Goal: Navigation & Orientation: Understand site structure

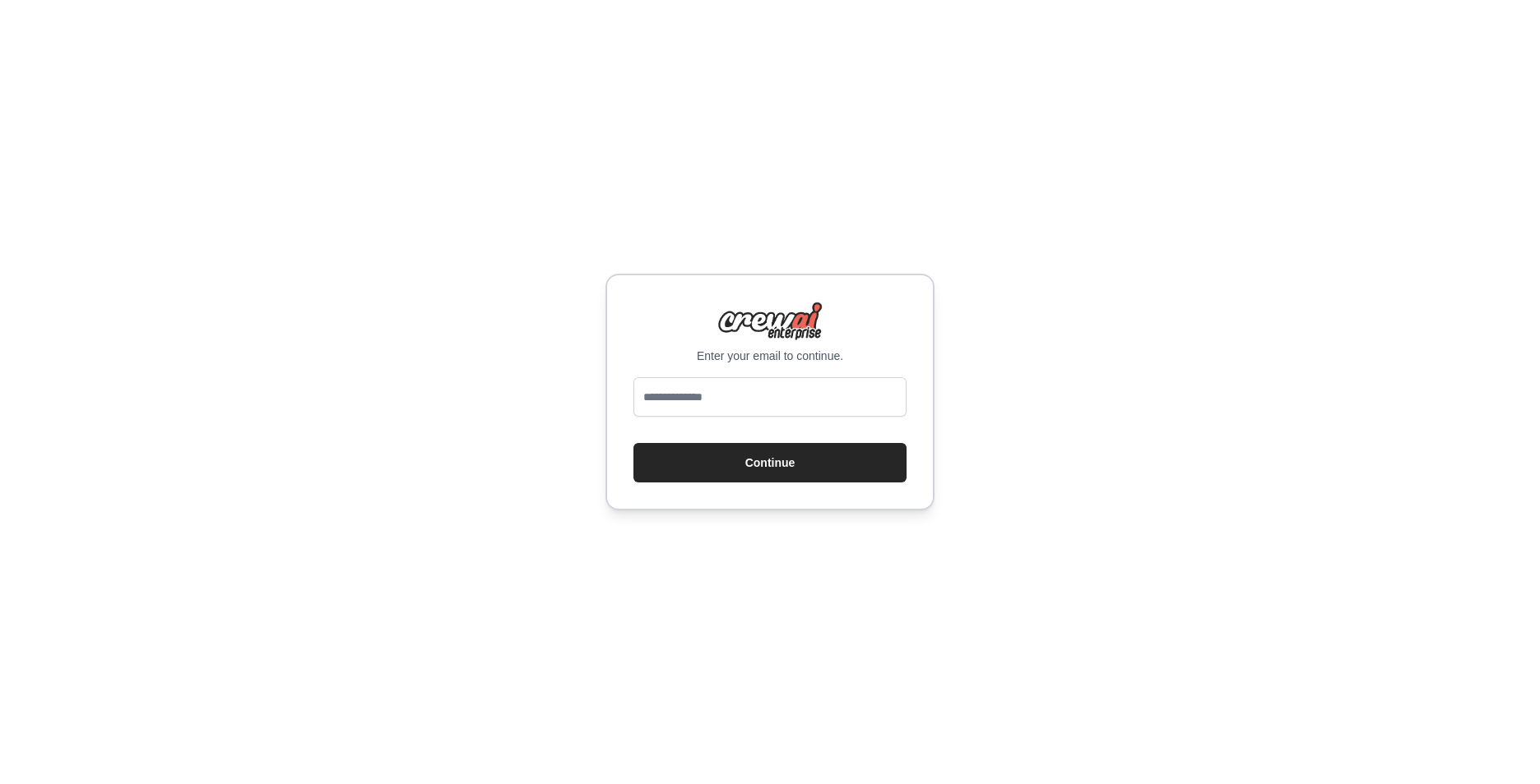
type input "**********"
click at [759, 470] on button "Continue" at bounding box center [770, 462] width 273 height 39
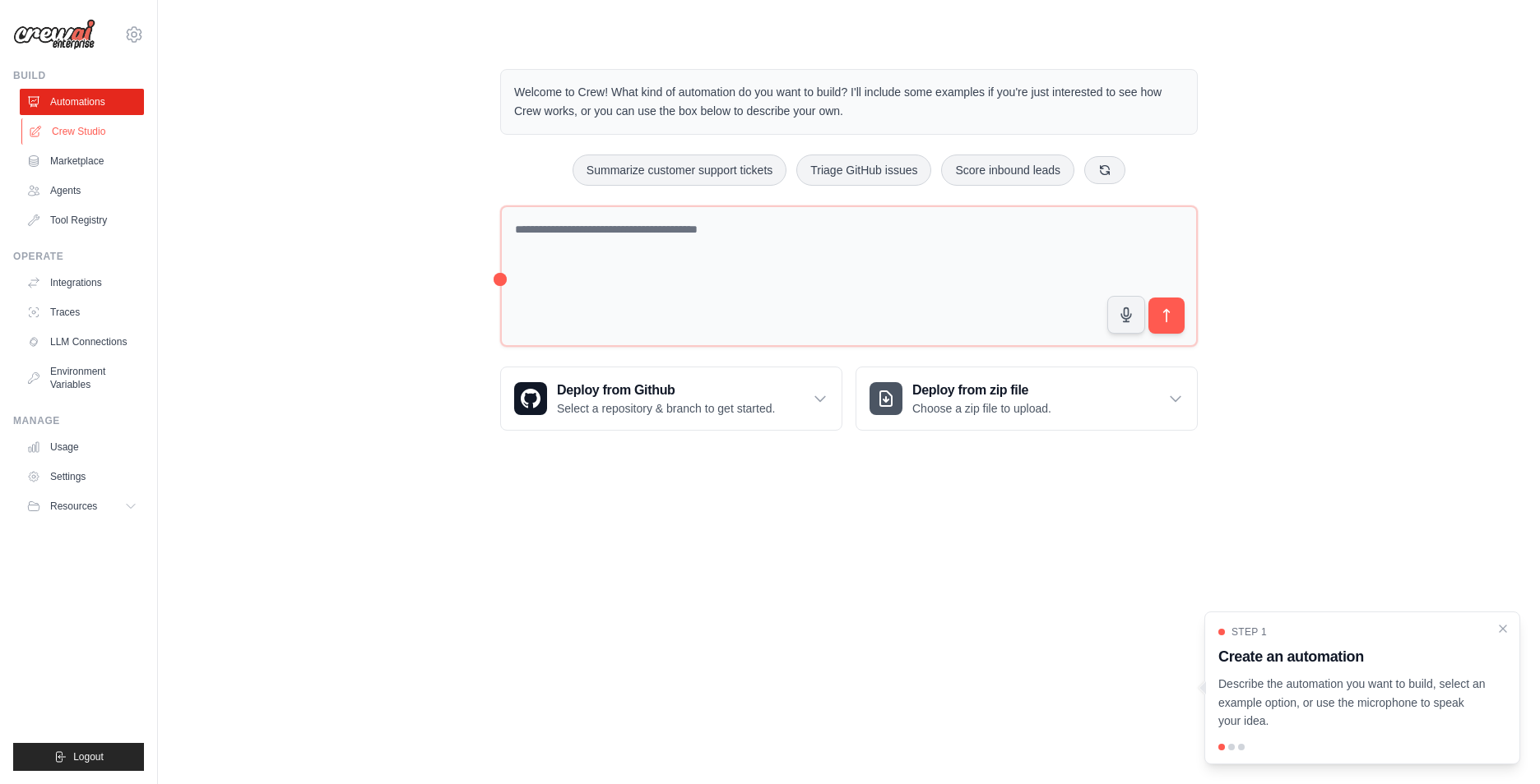
click at [99, 132] on link "Crew Studio" at bounding box center [84, 132] width 124 height 26
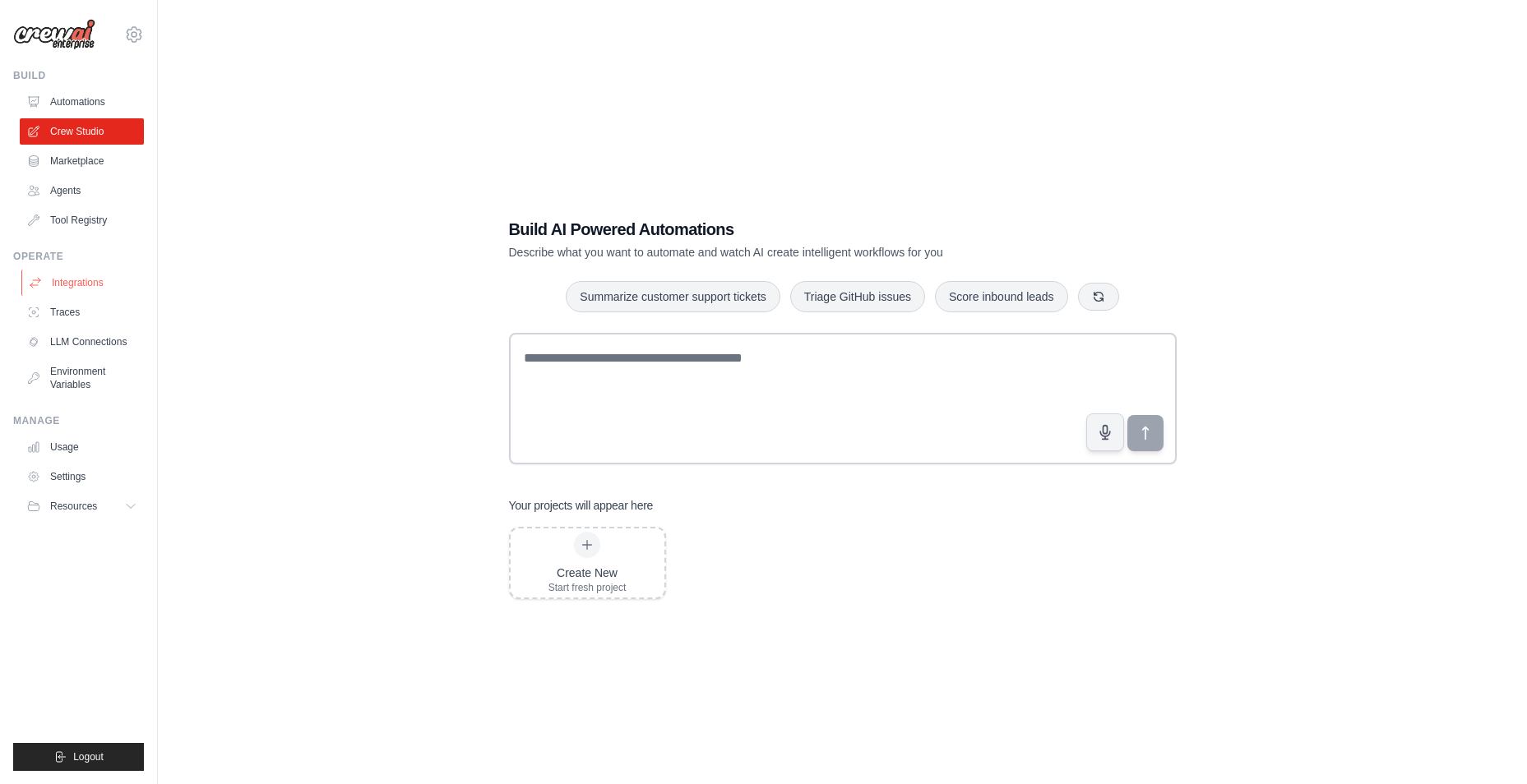
click at [88, 287] on link "Integrations" at bounding box center [84, 283] width 124 height 26
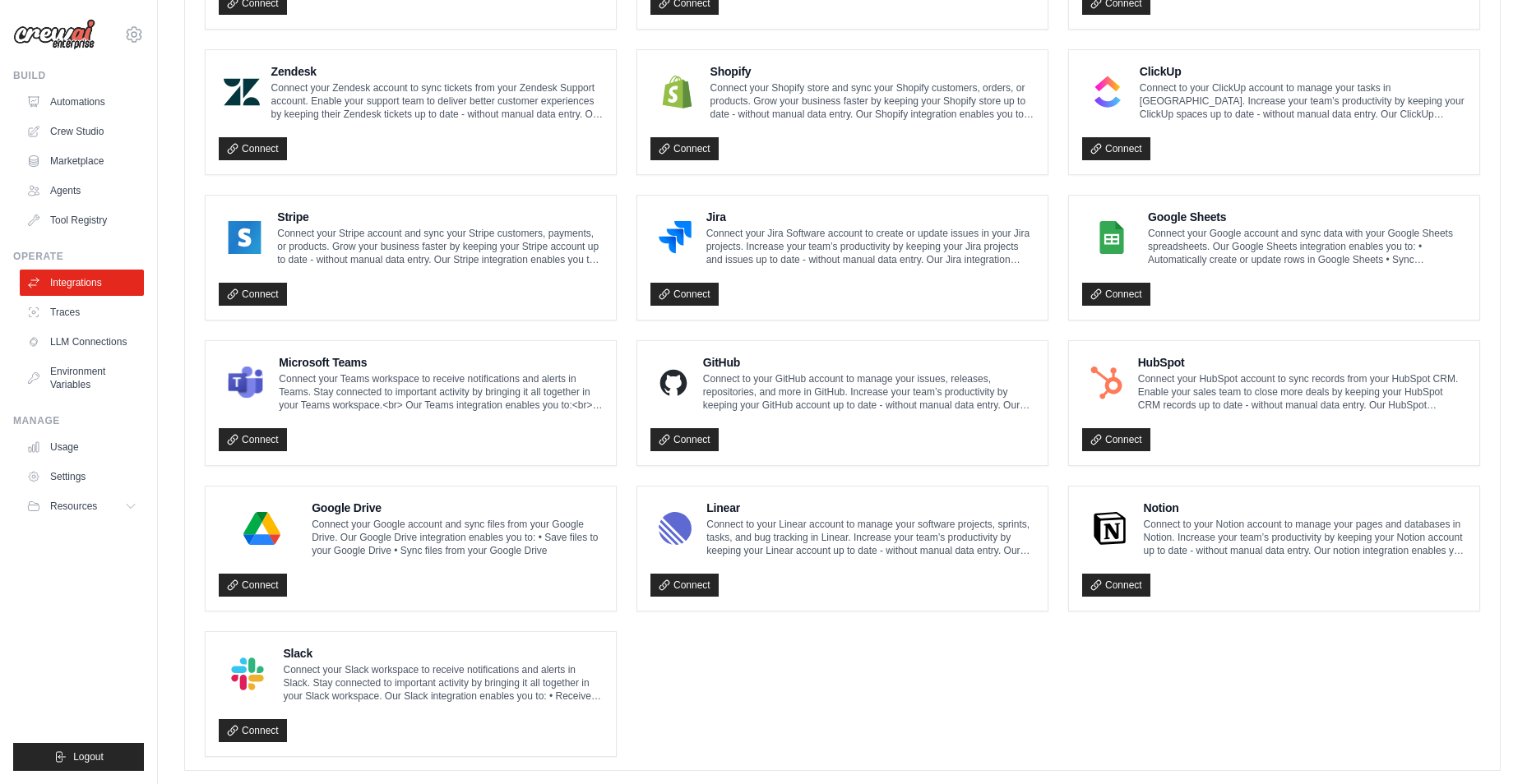
scroll to position [762, 0]
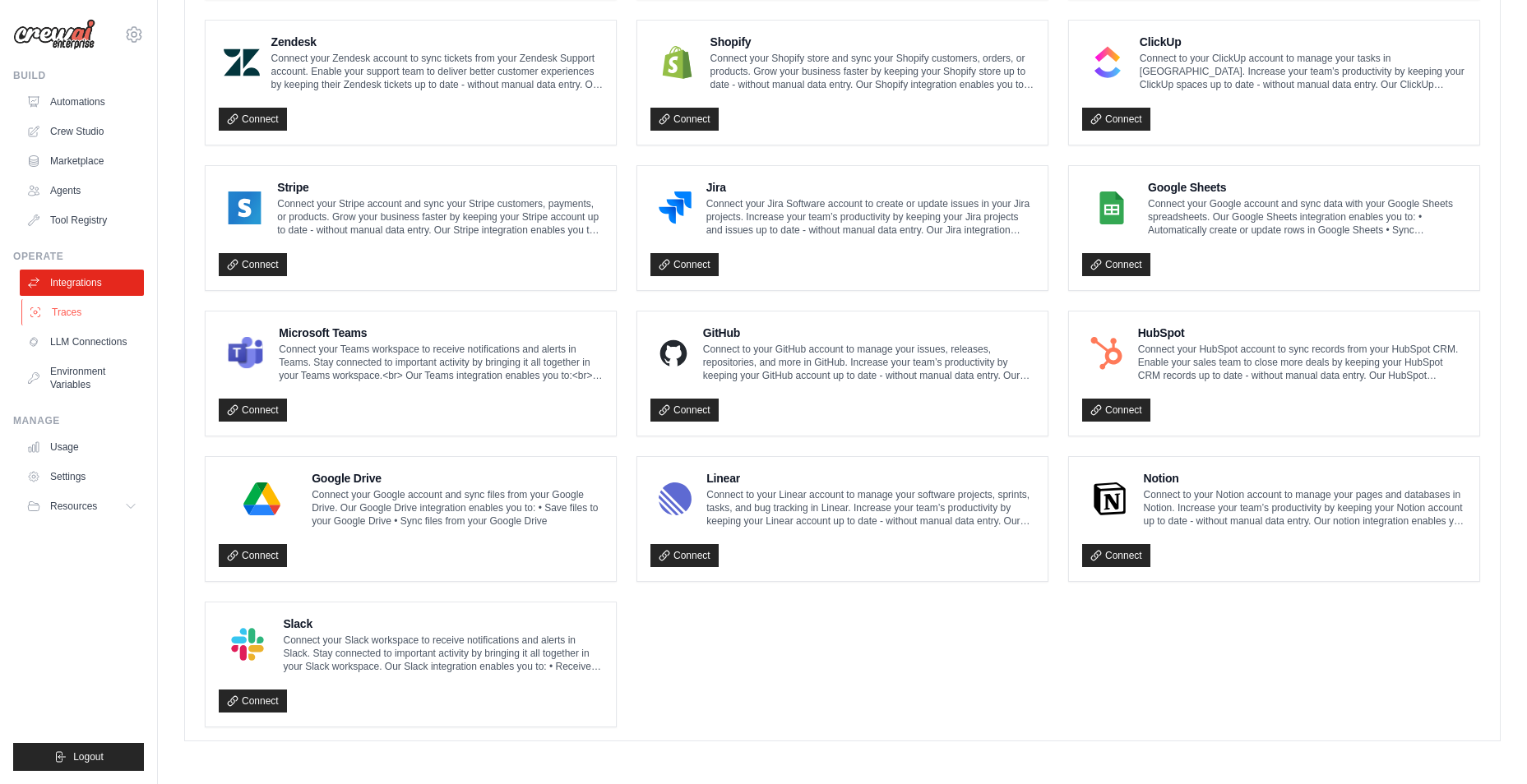
click at [82, 318] on link "Traces" at bounding box center [84, 312] width 124 height 26
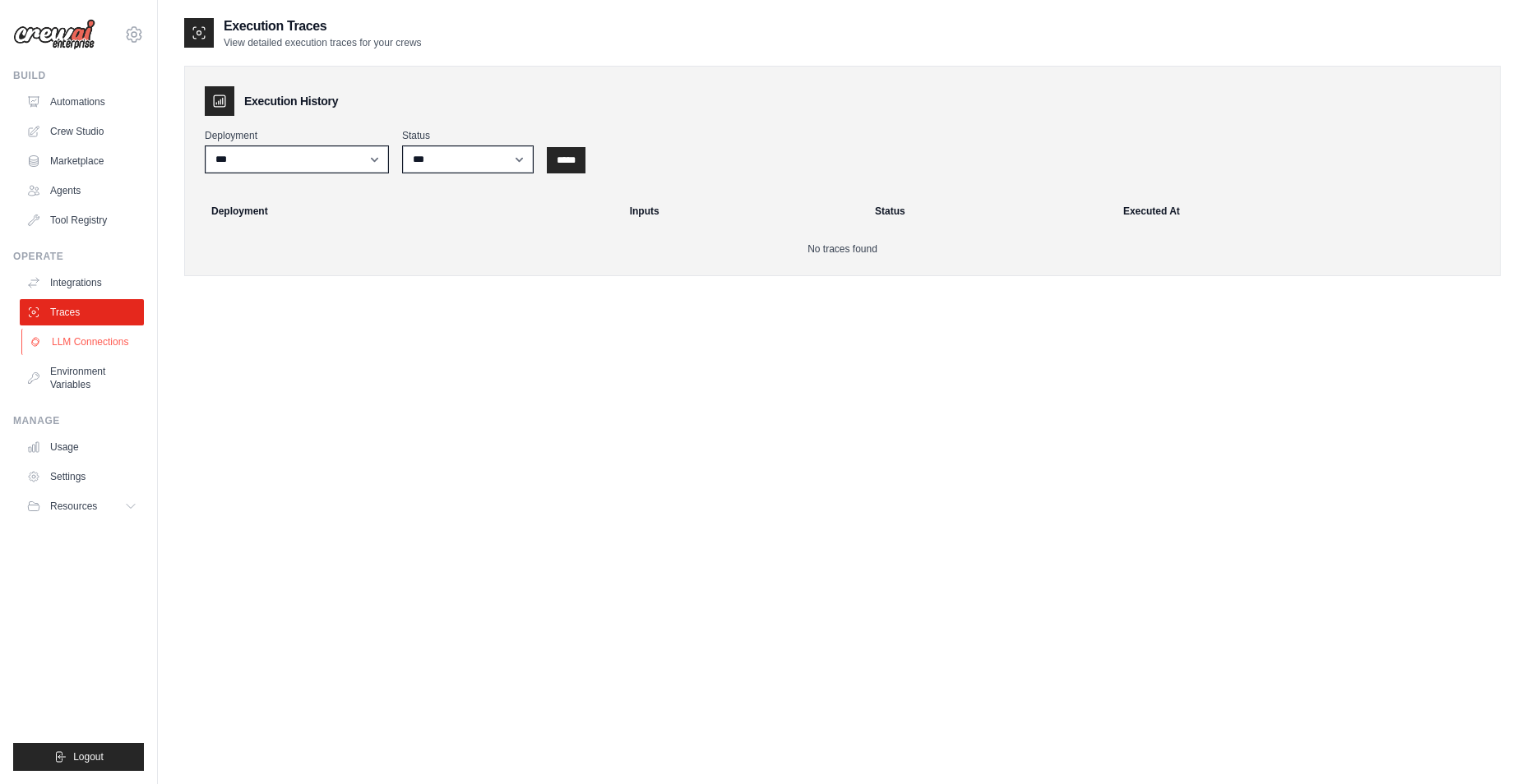
click at [92, 341] on link "LLM Connections" at bounding box center [84, 342] width 124 height 26
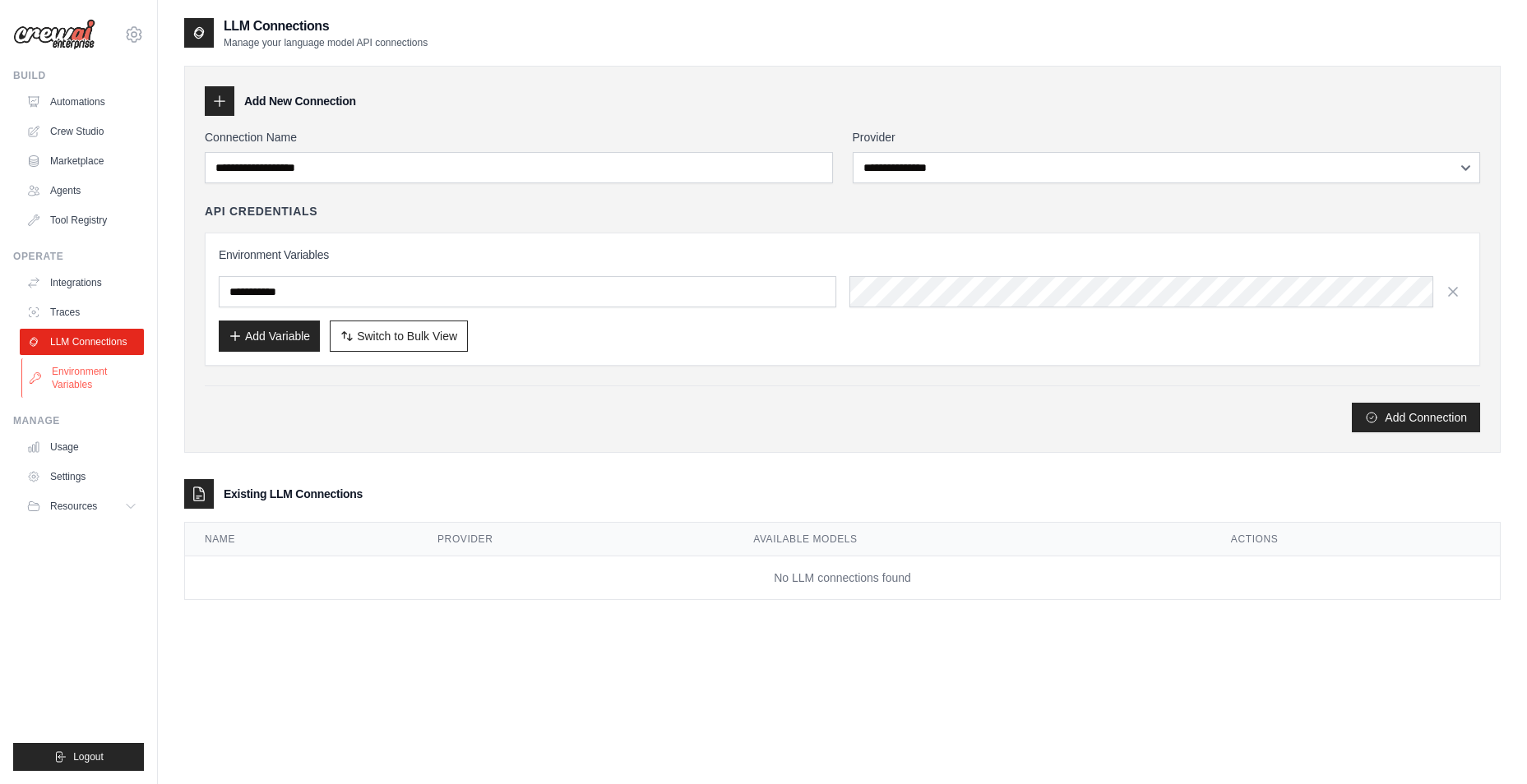
click at [99, 378] on link "Environment Variables" at bounding box center [84, 378] width 124 height 39
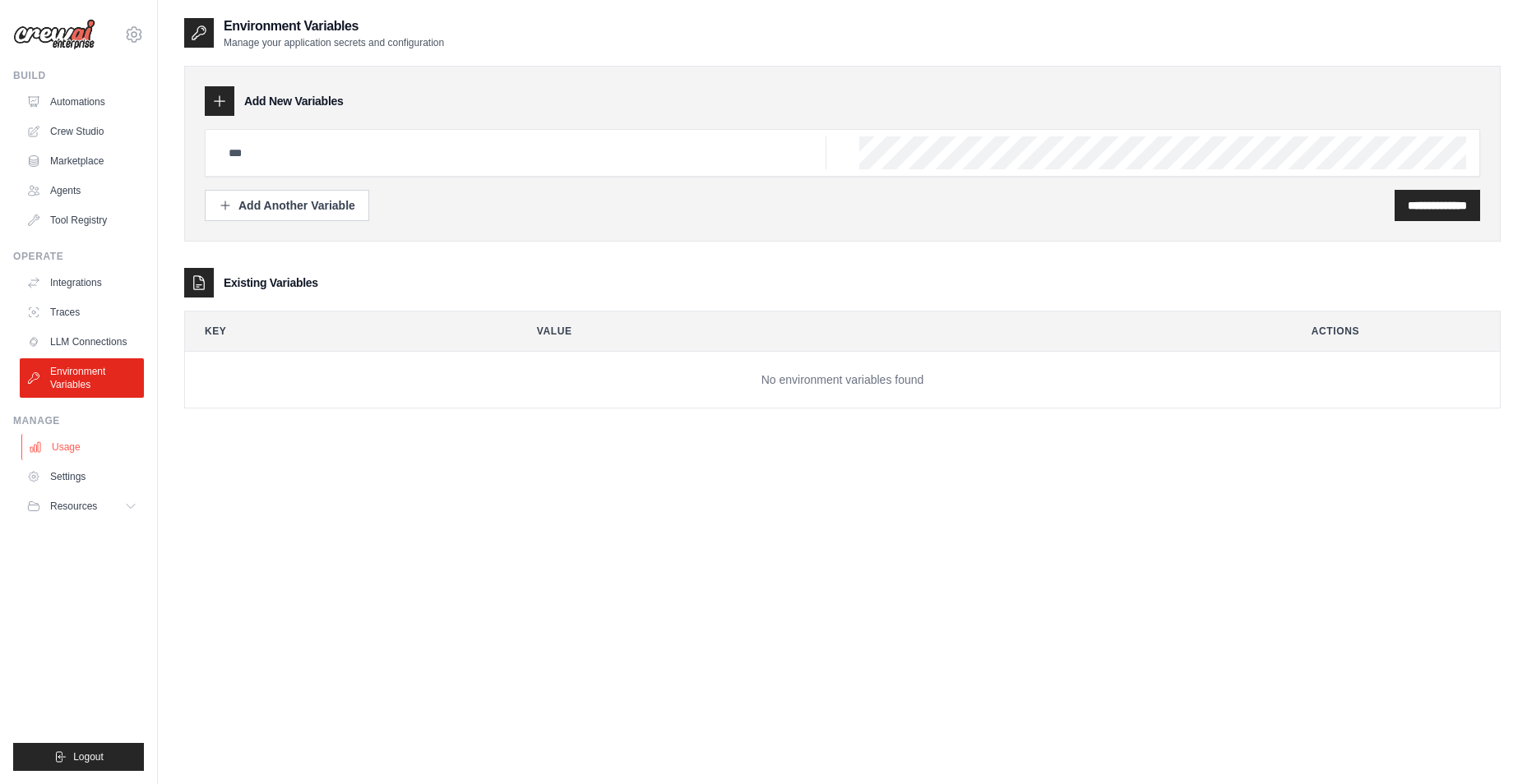
click at [90, 443] on link "Usage" at bounding box center [84, 447] width 124 height 26
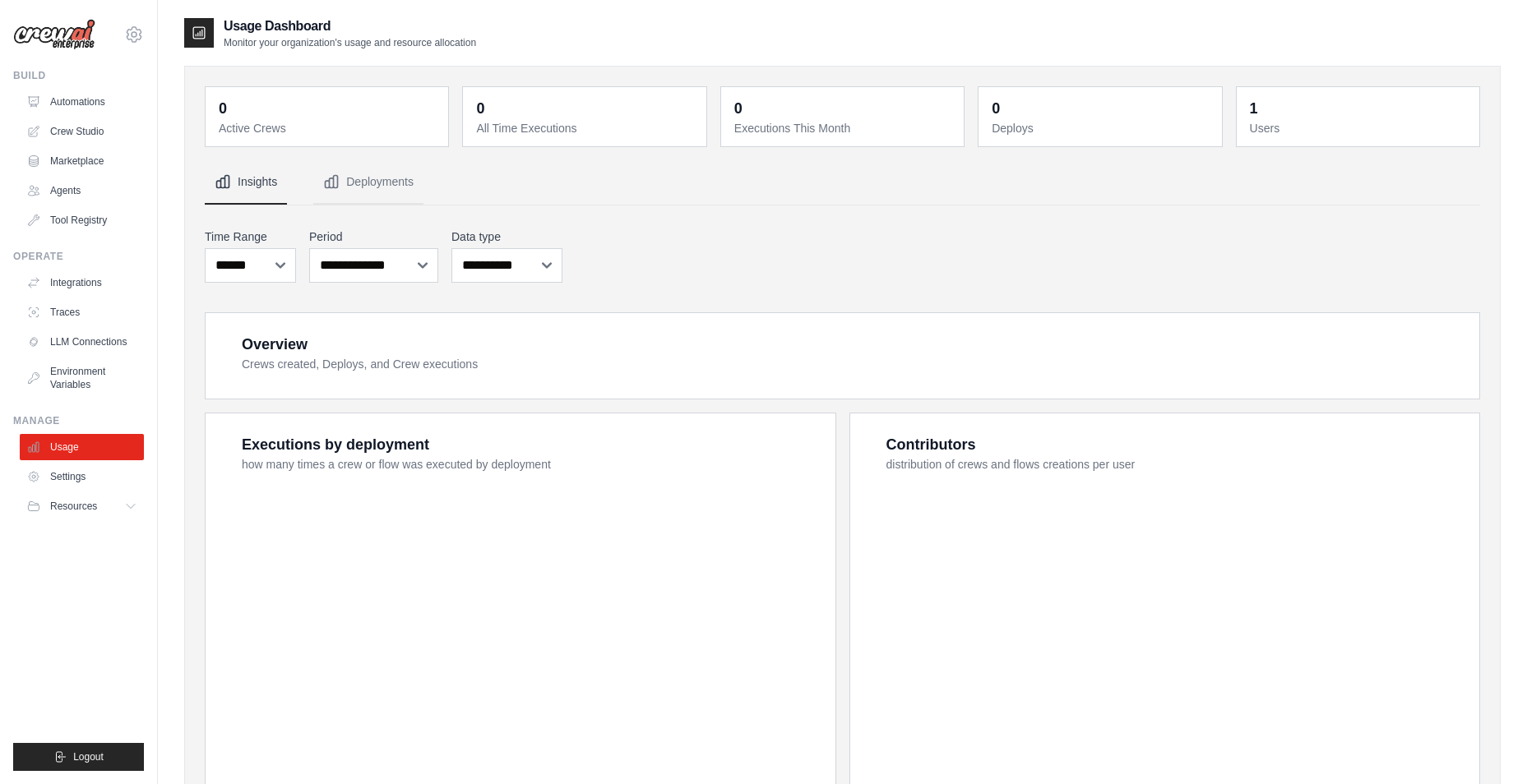
click at [96, 471] on link "Settings" at bounding box center [82, 477] width 124 height 26
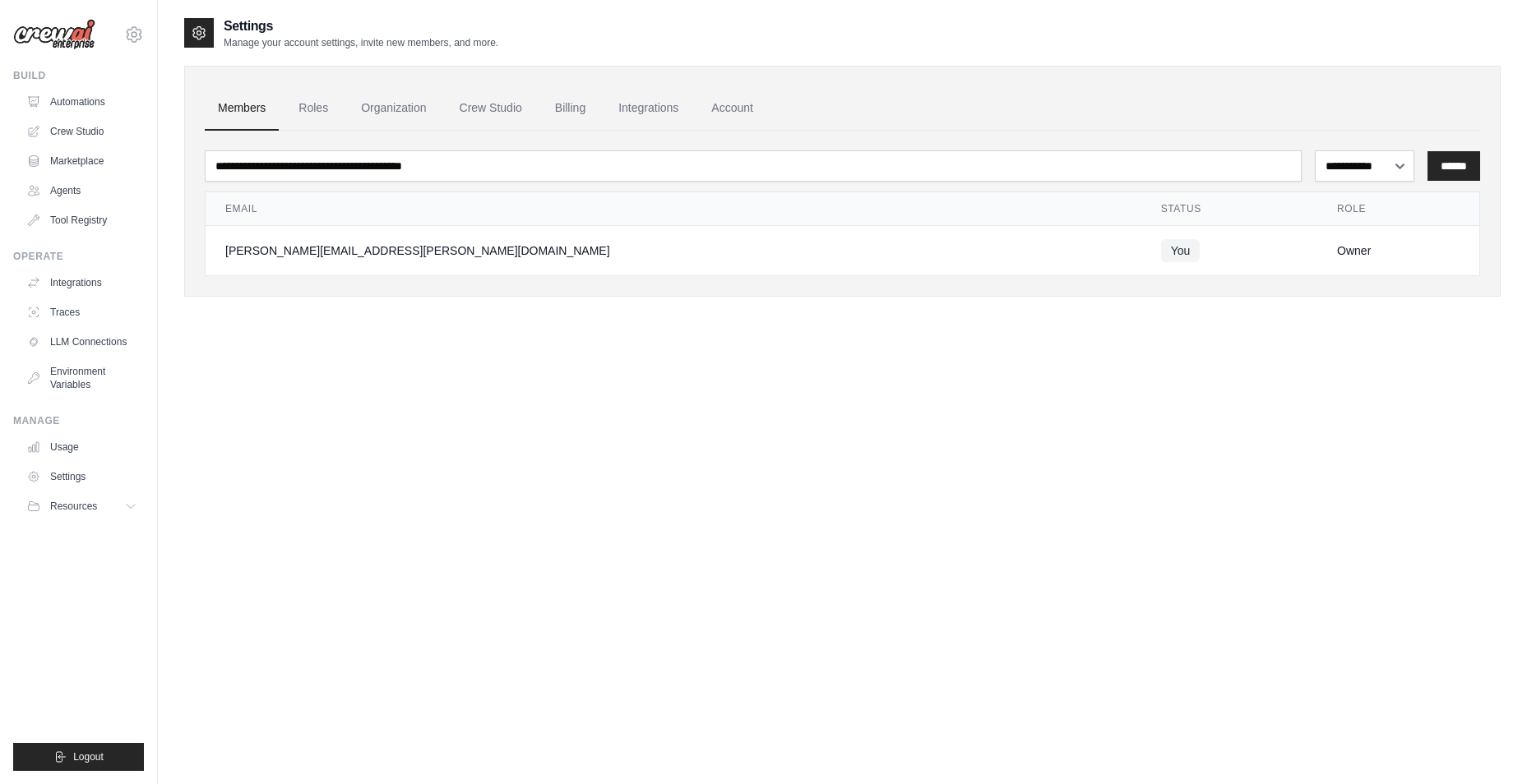
click at [79, 510] on span "Resources" at bounding box center [74, 506] width 47 height 13
click at [90, 195] on link "Agents" at bounding box center [84, 191] width 124 height 26
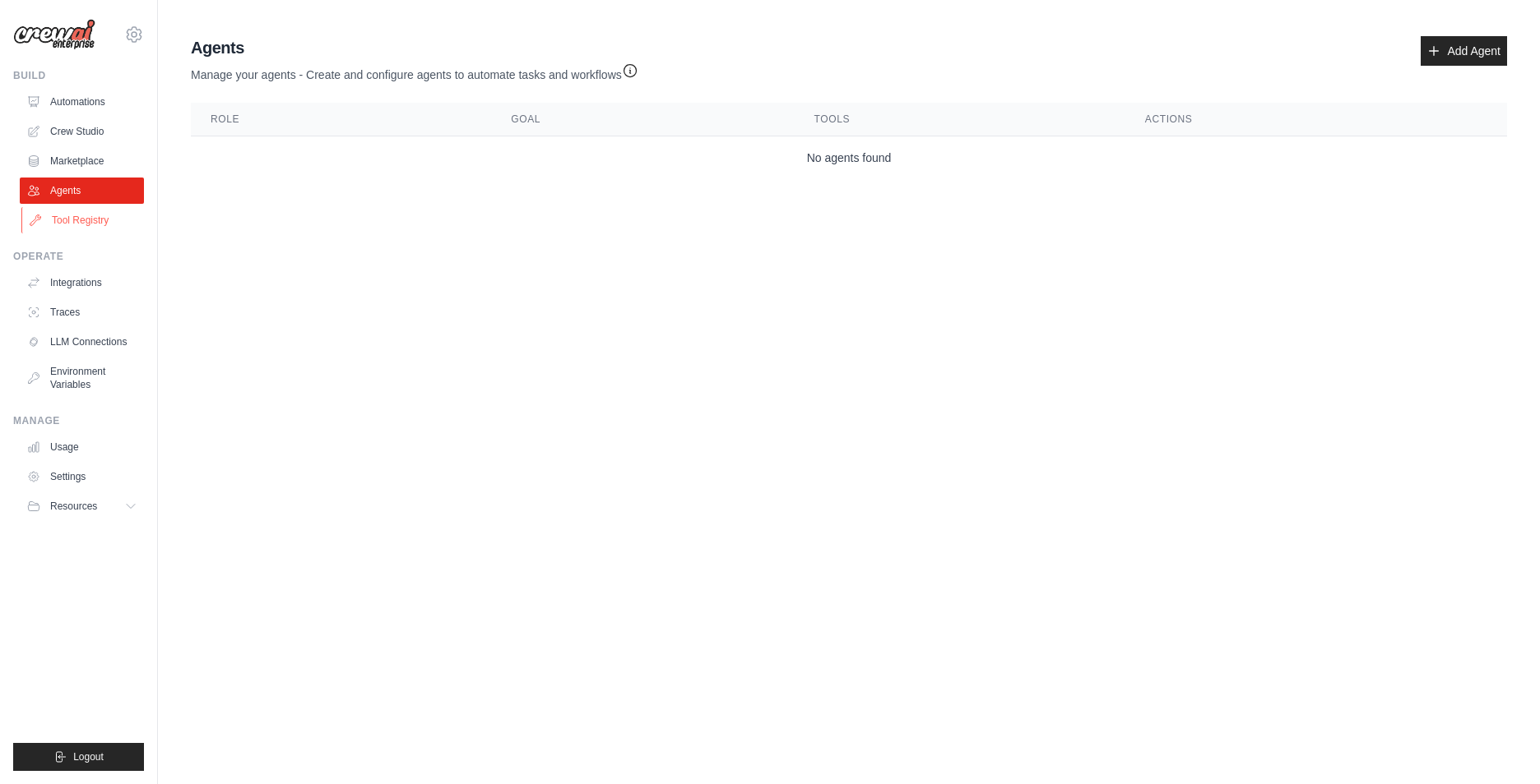
click at [65, 210] on link "Tool Registry" at bounding box center [84, 221] width 124 height 26
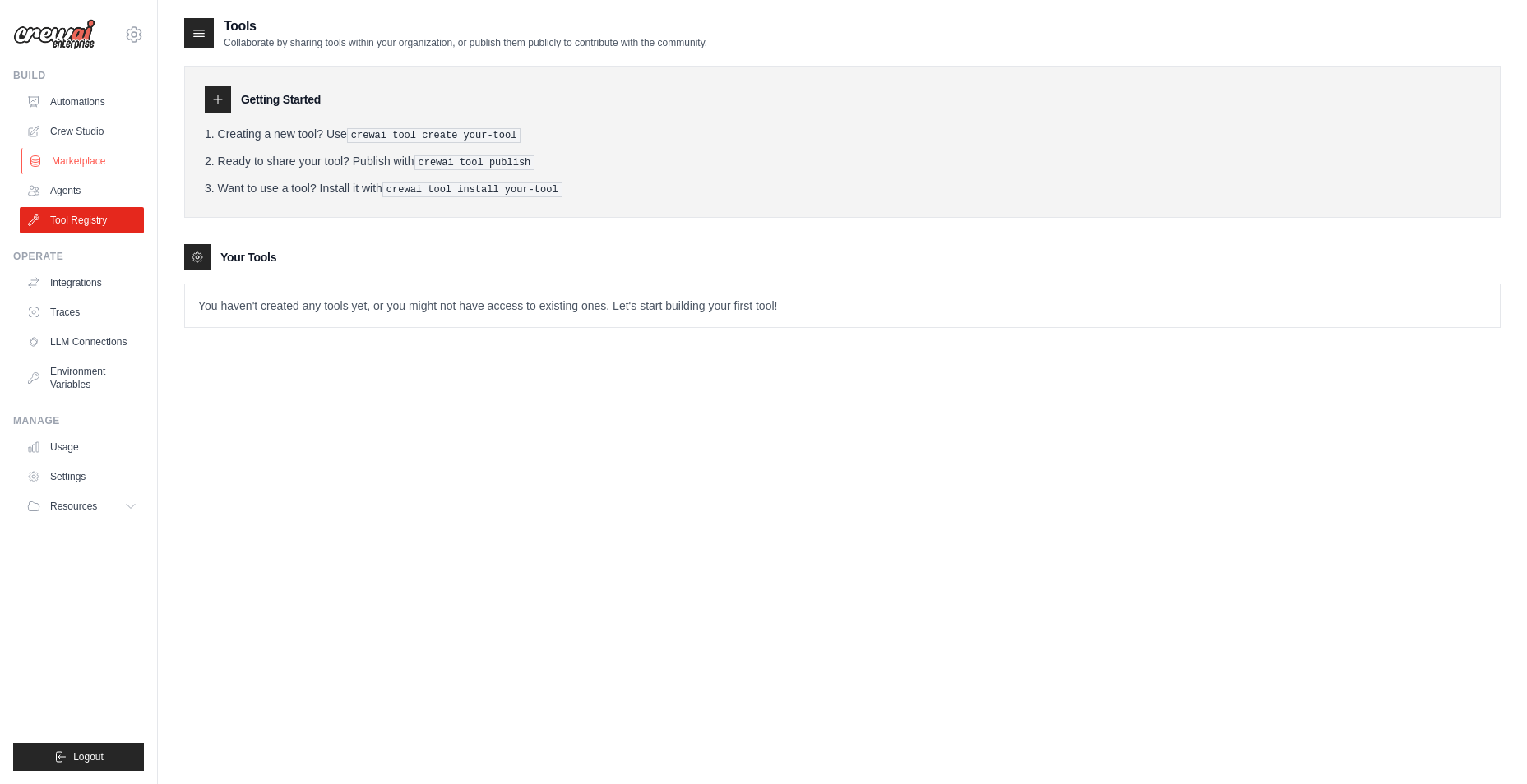
click at [73, 162] on link "Marketplace" at bounding box center [84, 161] width 124 height 26
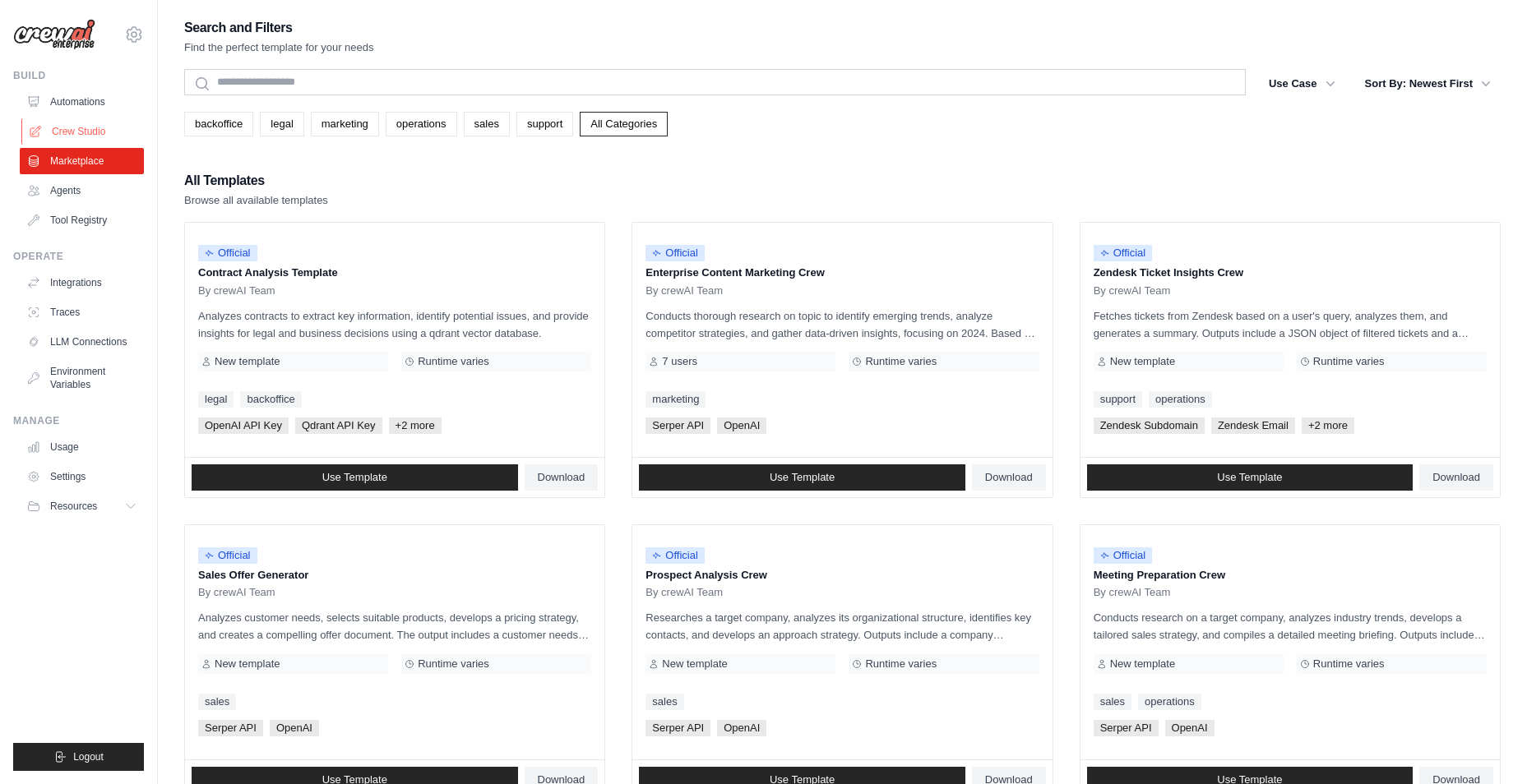
click at [66, 128] on link "Crew Studio" at bounding box center [84, 132] width 124 height 26
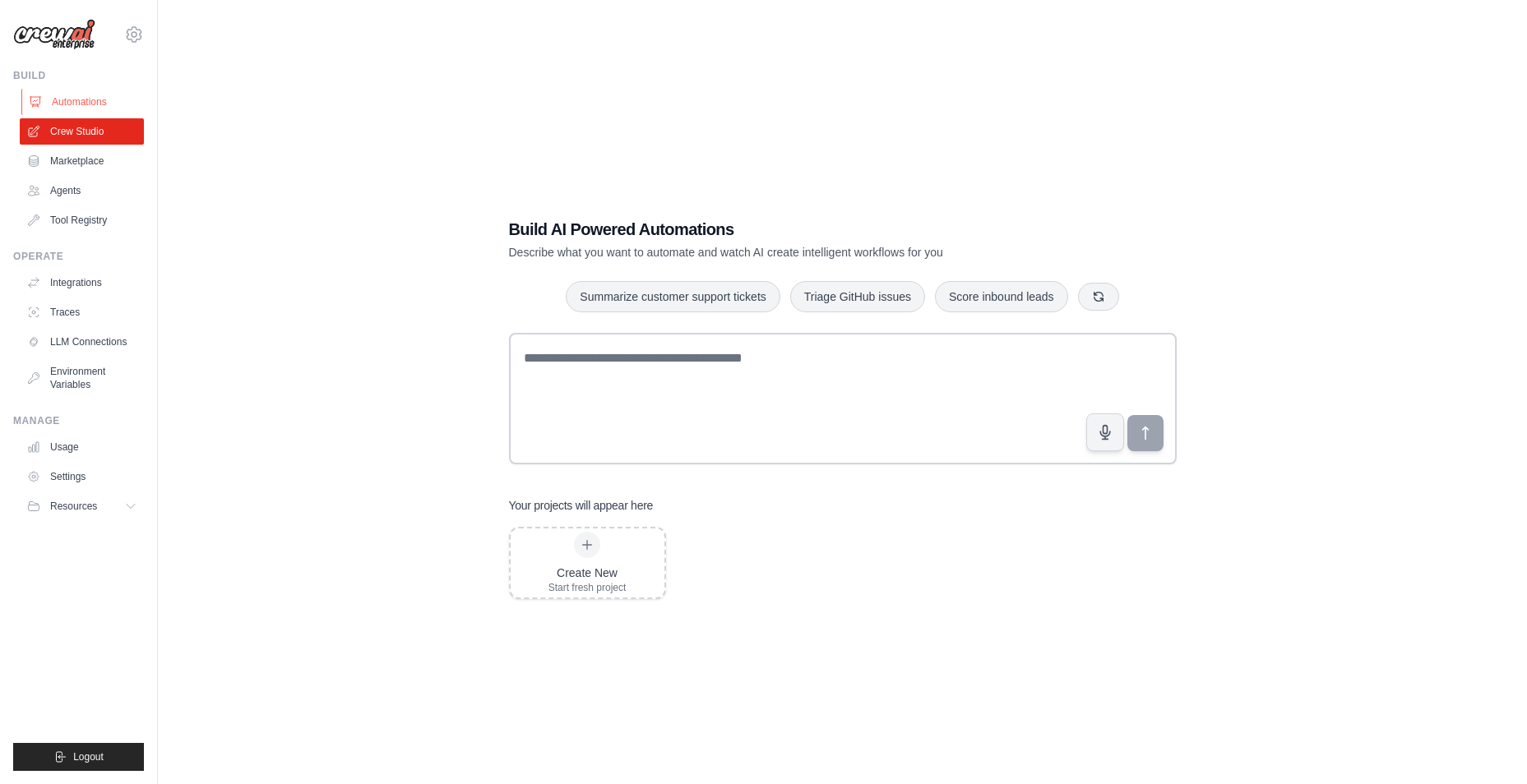
click at [87, 106] on link "Automations" at bounding box center [84, 102] width 124 height 26
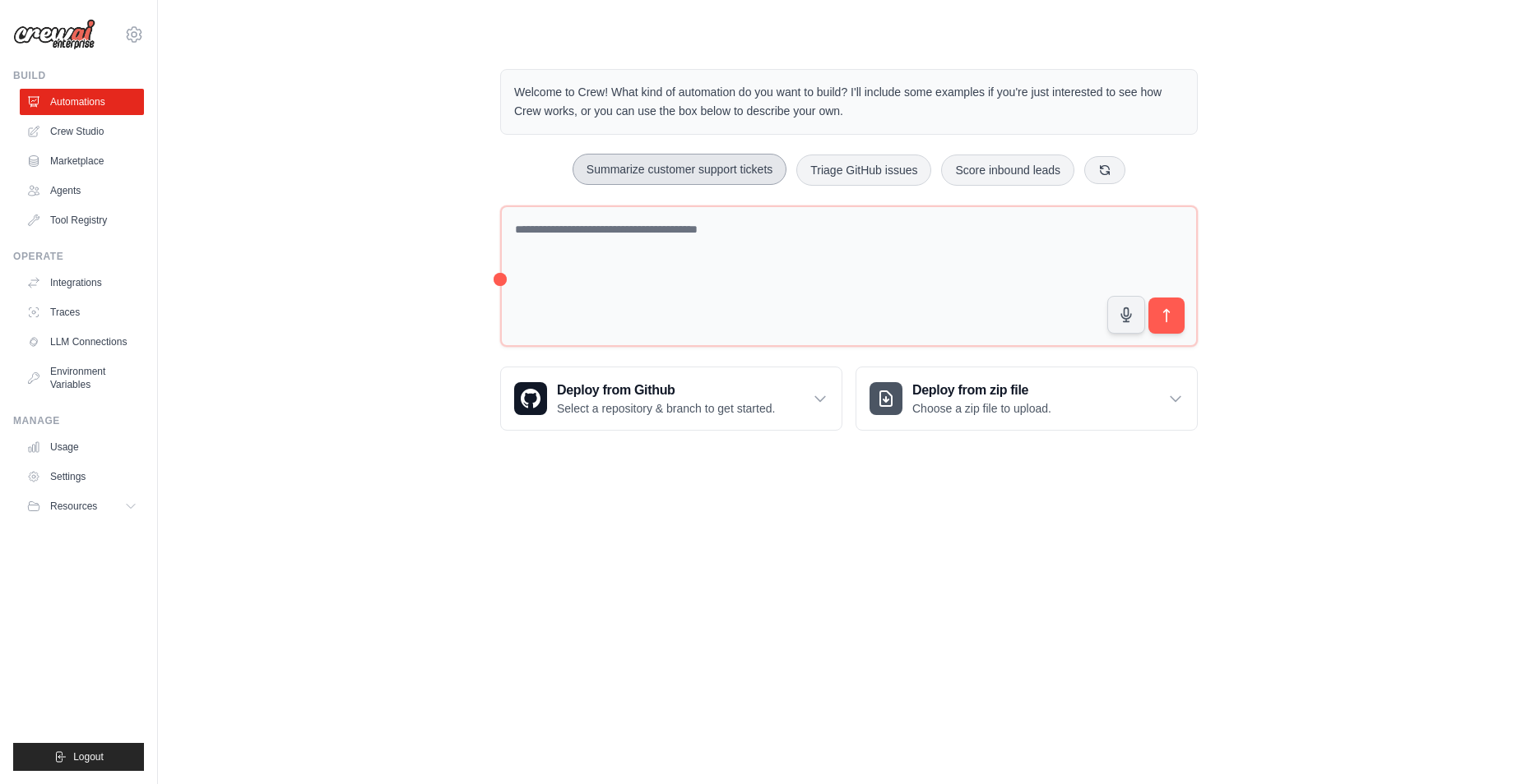
click at [674, 170] on button "Summarize customer support tickets" at bounding box center [679, 169] width 214 height 31
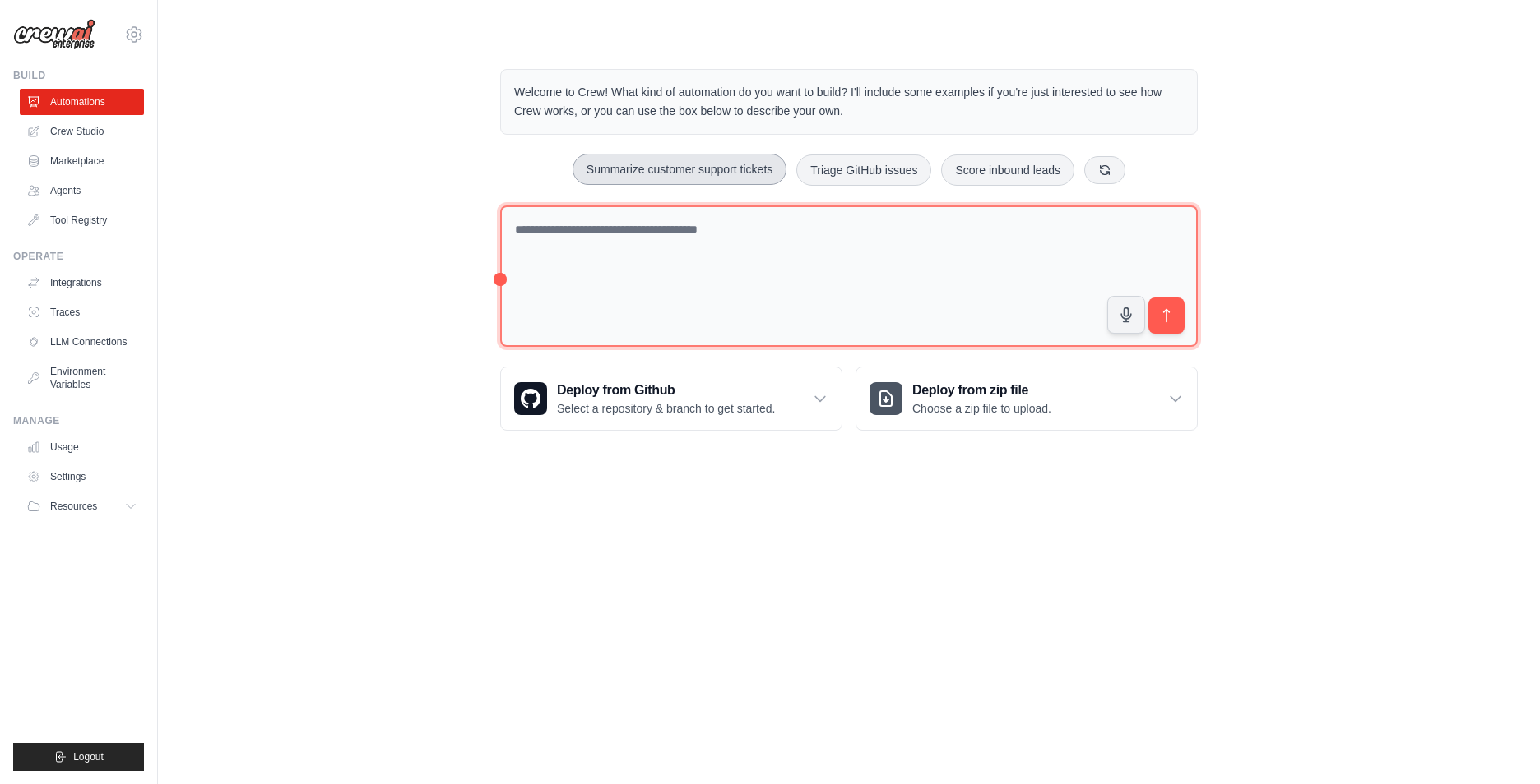
type textarea "**********"
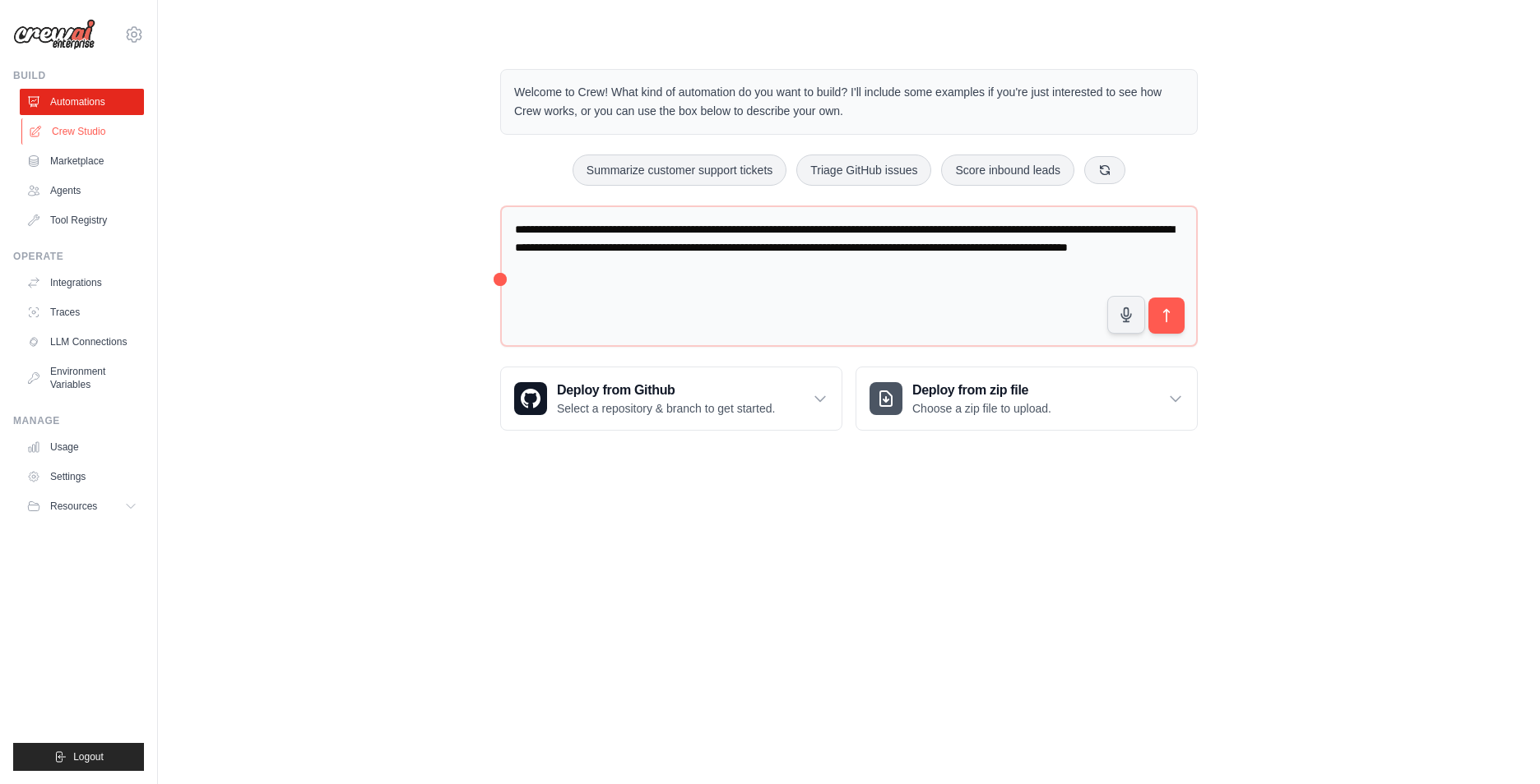
click at [82, 130] on link "Crew Studio" at bounding box center [84, 132] width 124 height 26
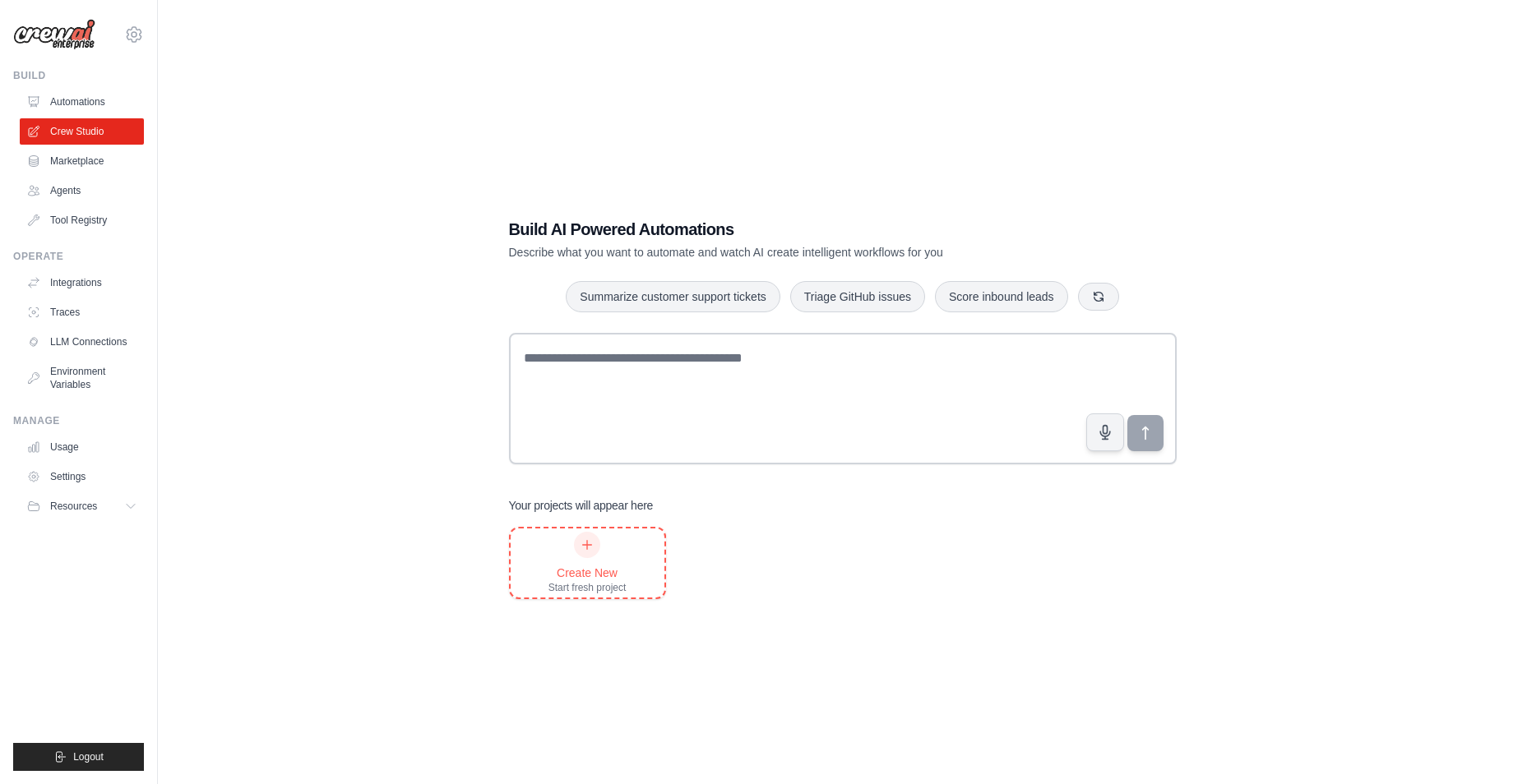
click at [583, 543] on icon at bounding box center [587, 545] width 13 height 13
click at [85, 167] on link "Marketplace" at bounding box center [84, 161] width 124 height 26
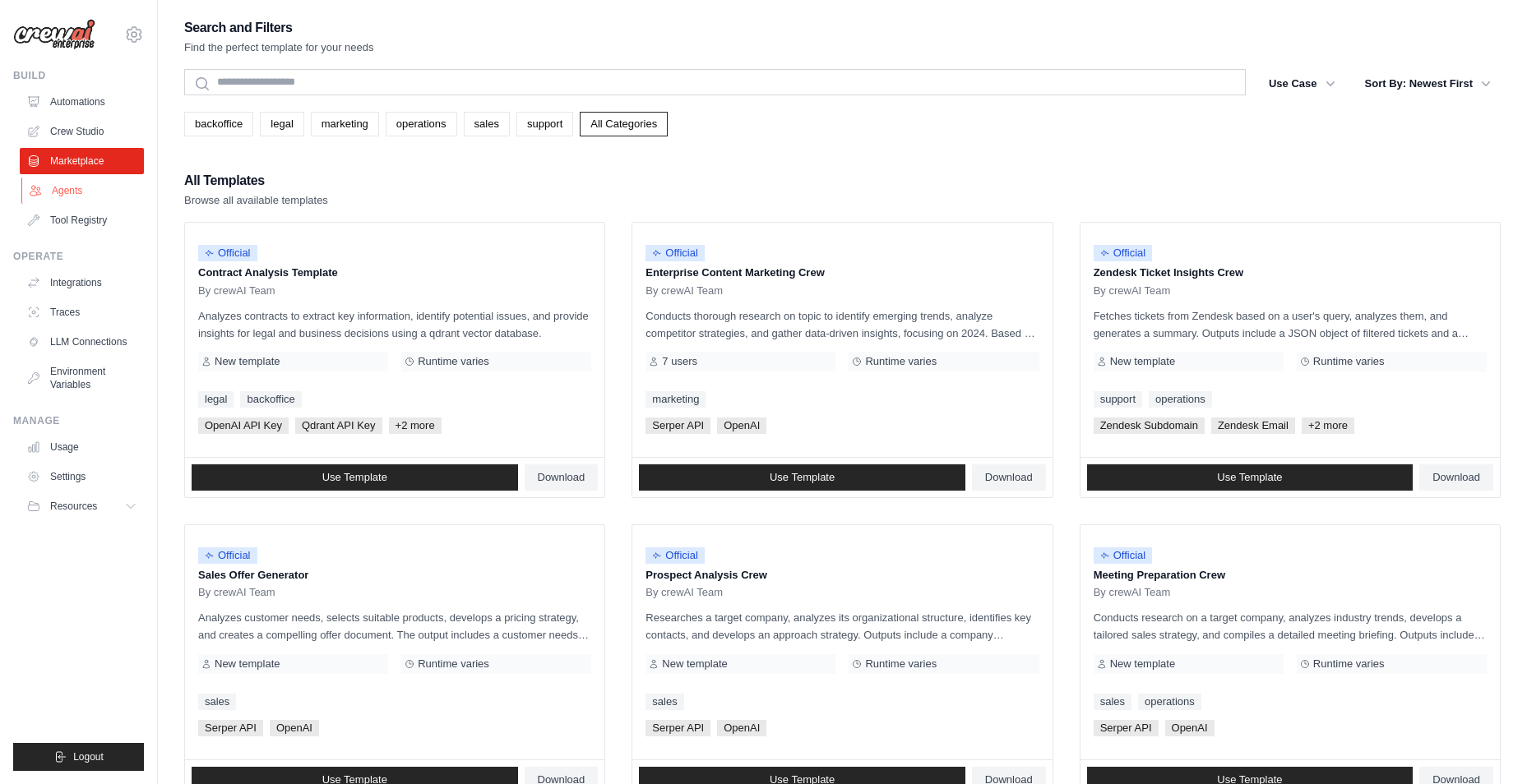
click at [80, 194] on link "Agents" at bounding box center [84, 191] width 124 height 26
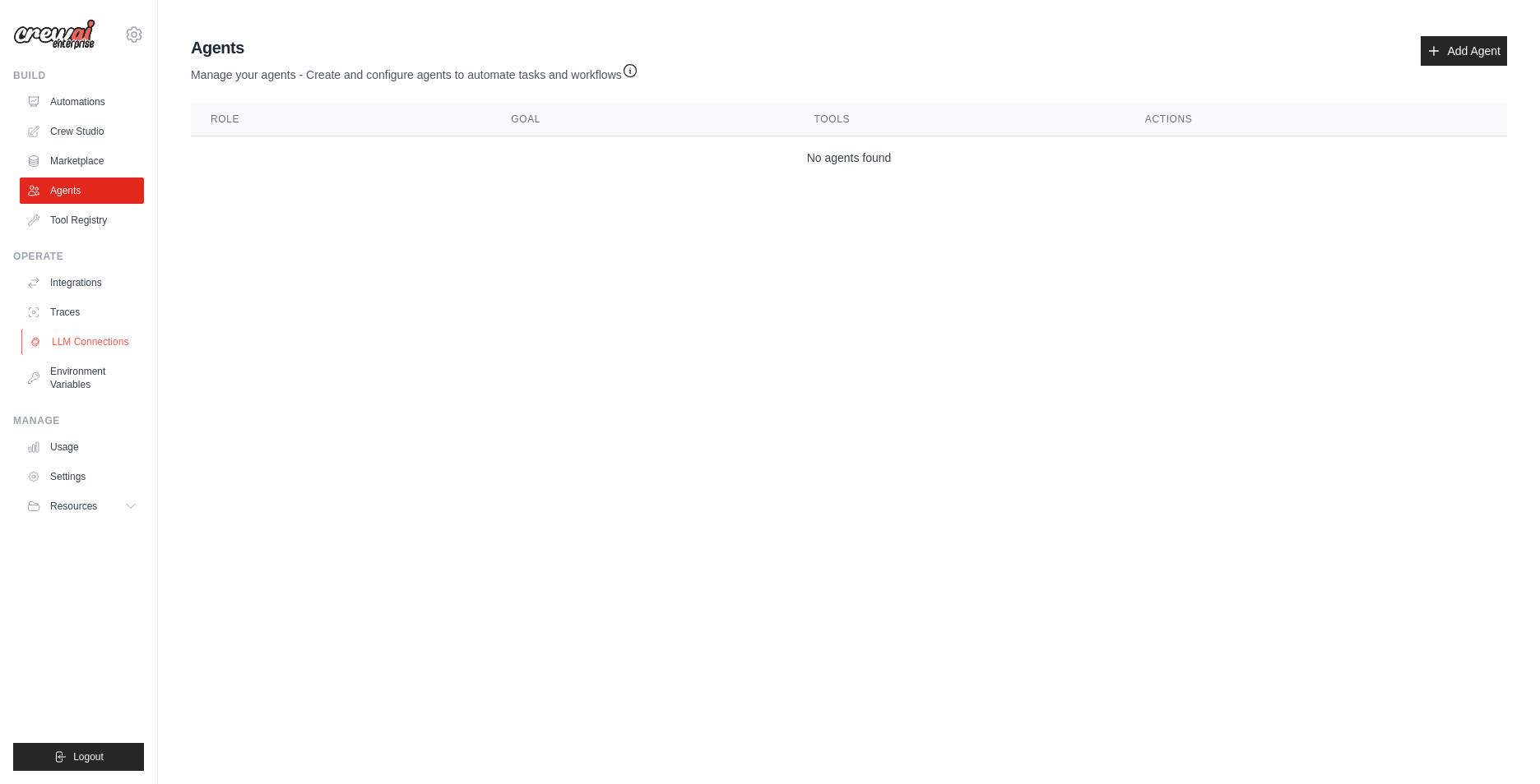
click at [94, 337] on link "LLM Connections" at bounding box center [84, 342] width 124 height 26
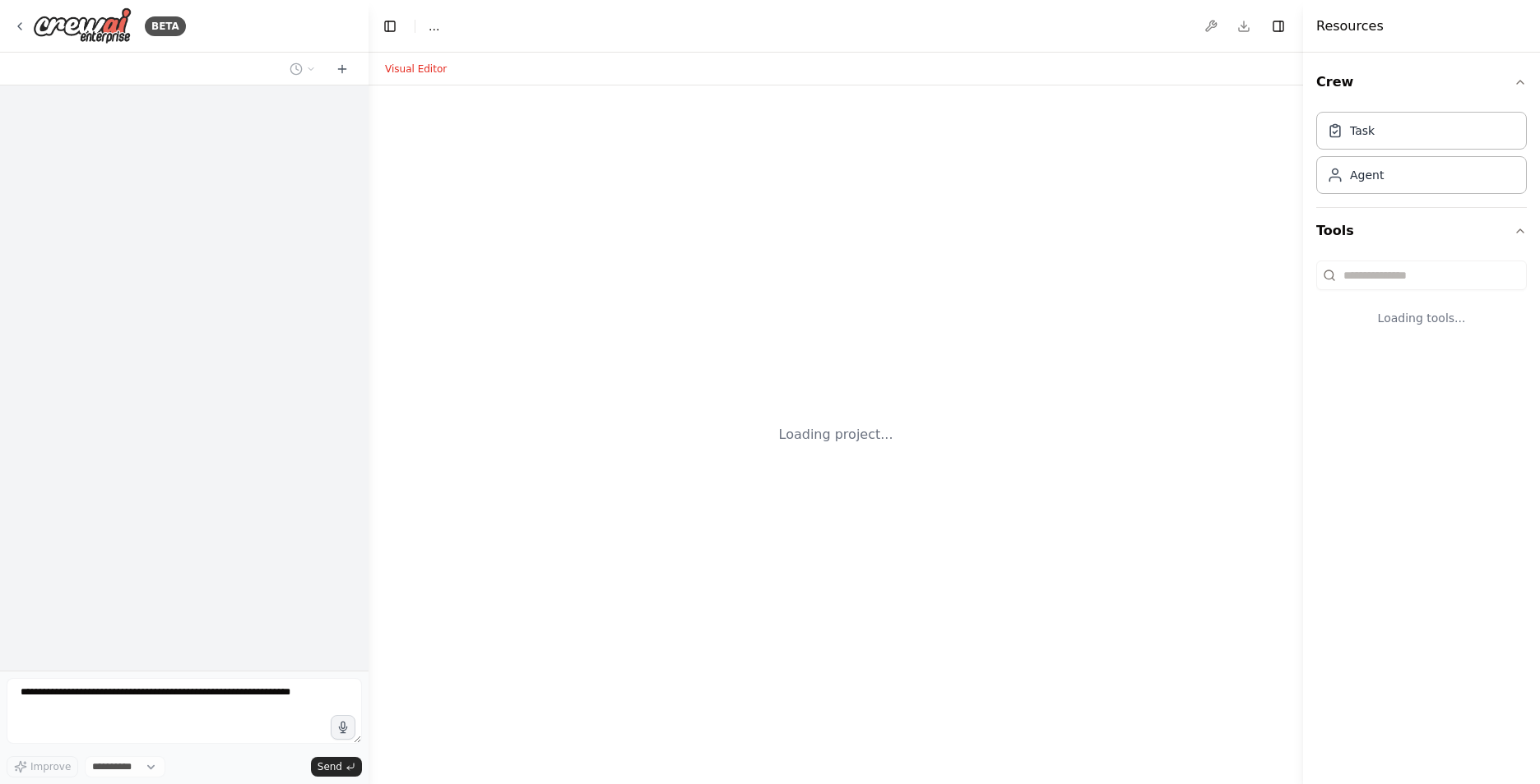
select select "****"
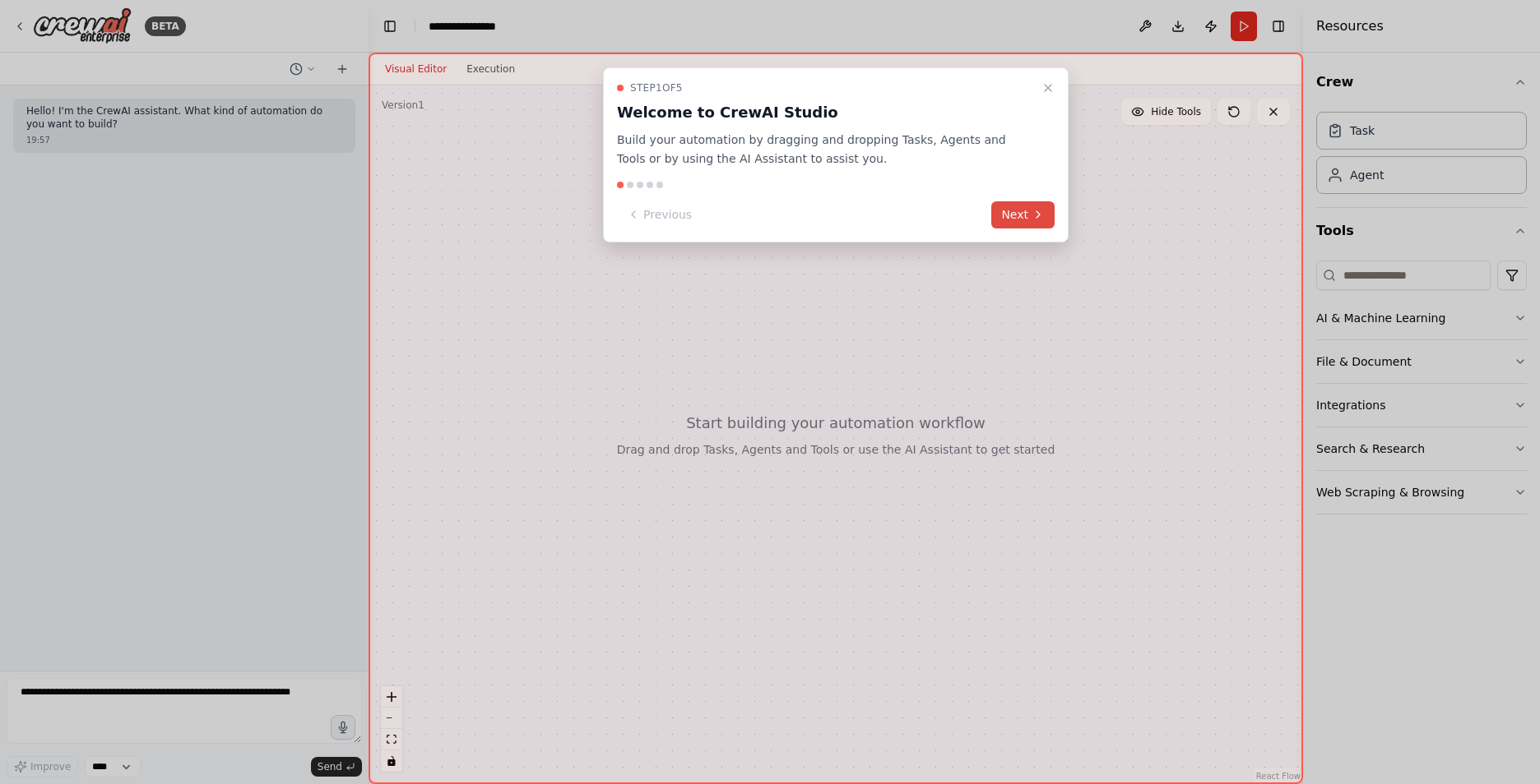
click at [1020, 214] on button "Next" at bounding box center [1023, 215] width 64 height 27
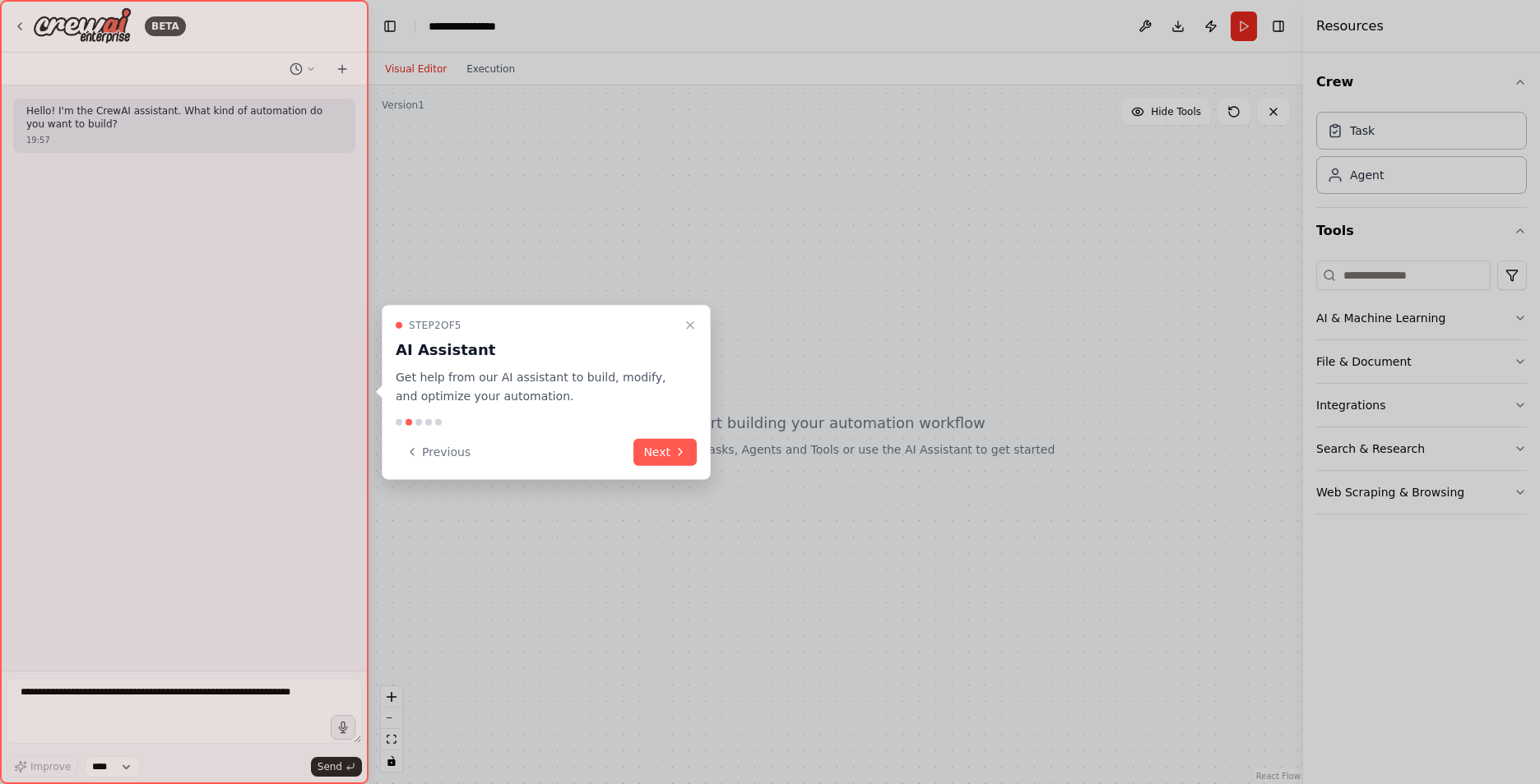
click at [672, 453] on button "Next" at bounding box center [665, 452] width 64 height 27
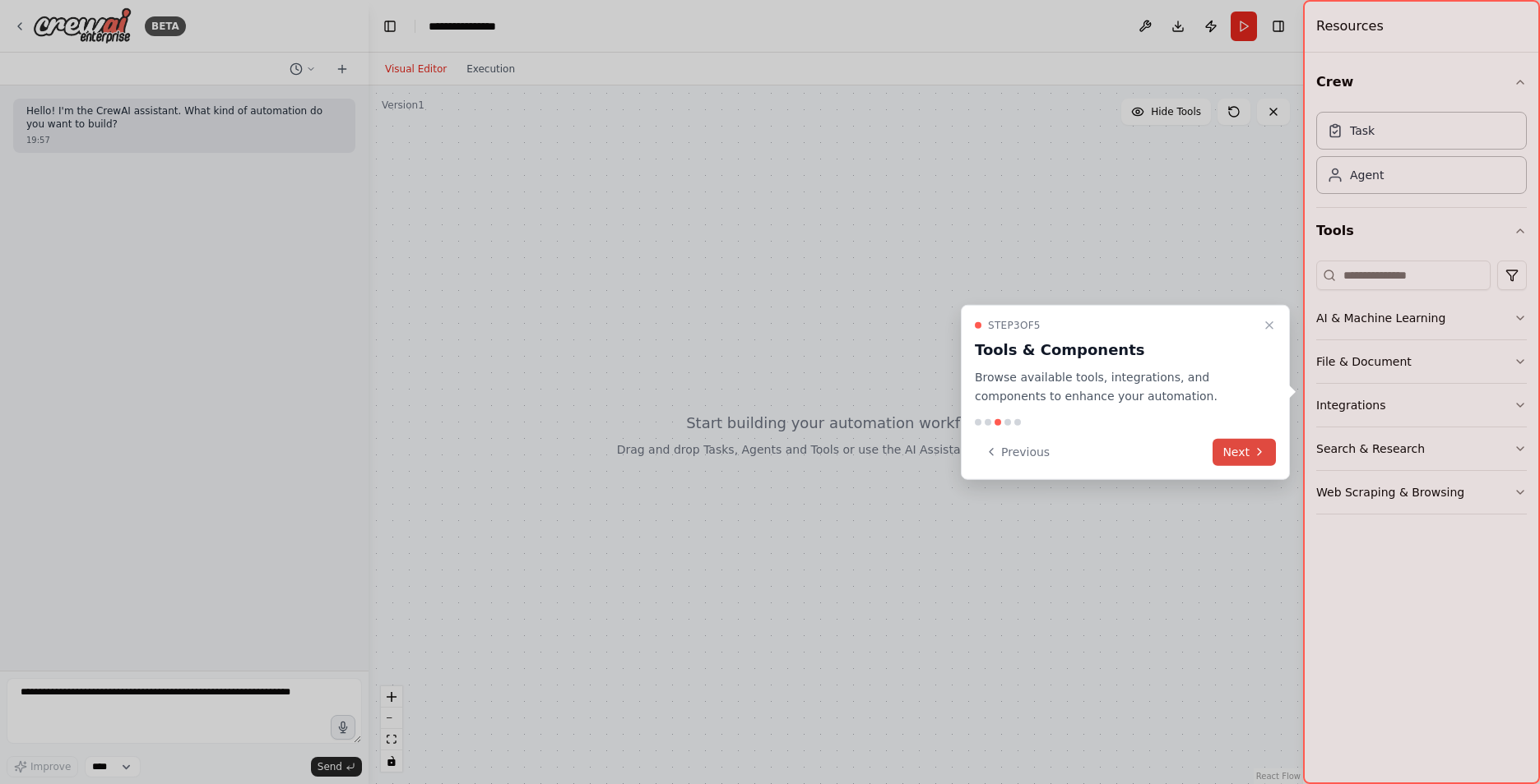
click at [1240, 459] on button "Next" at bounding box center [1244, 452] width 64 height 27
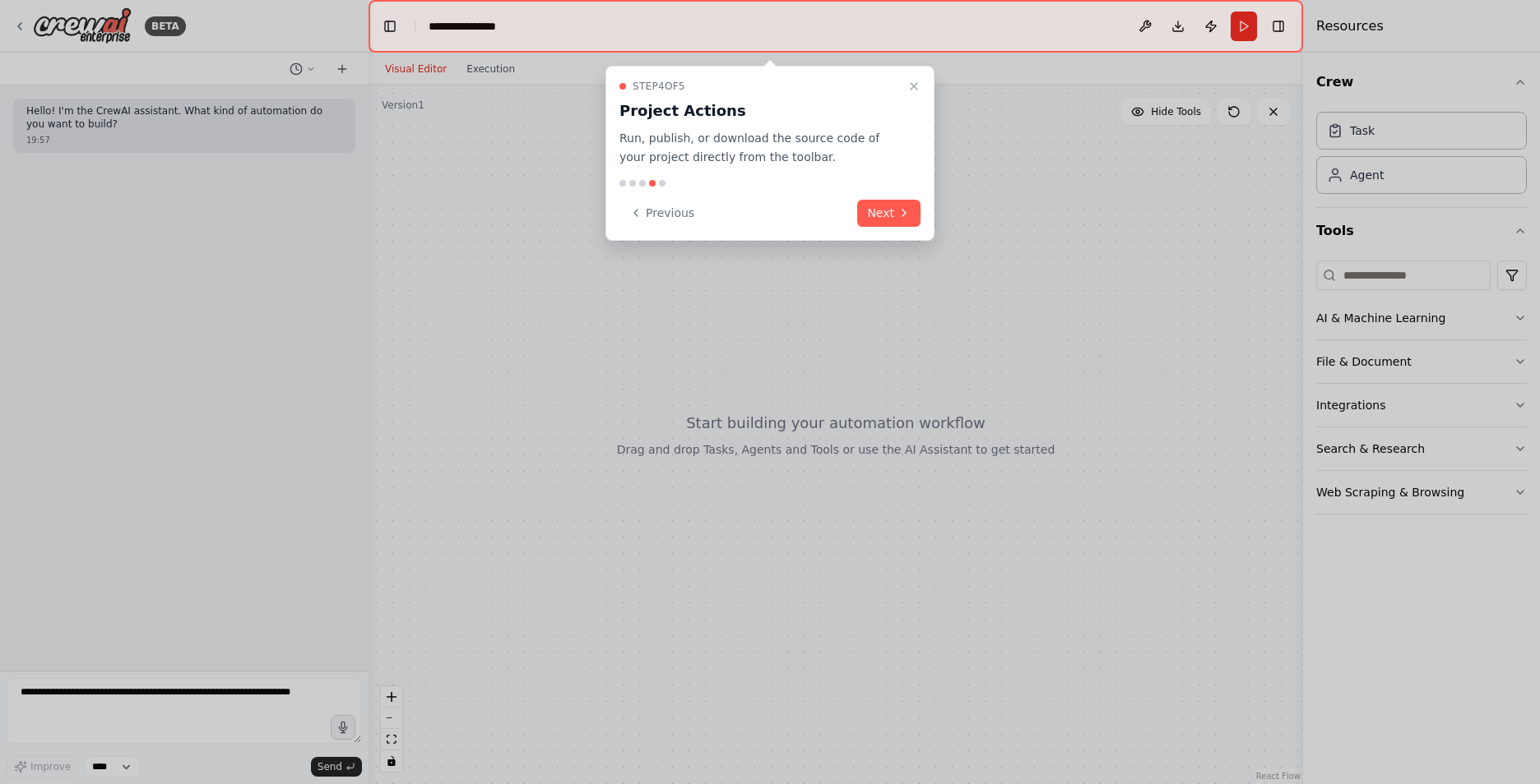
click at [884, 206] on button "Next" at bounding box center [888, 213] width 64 height 27
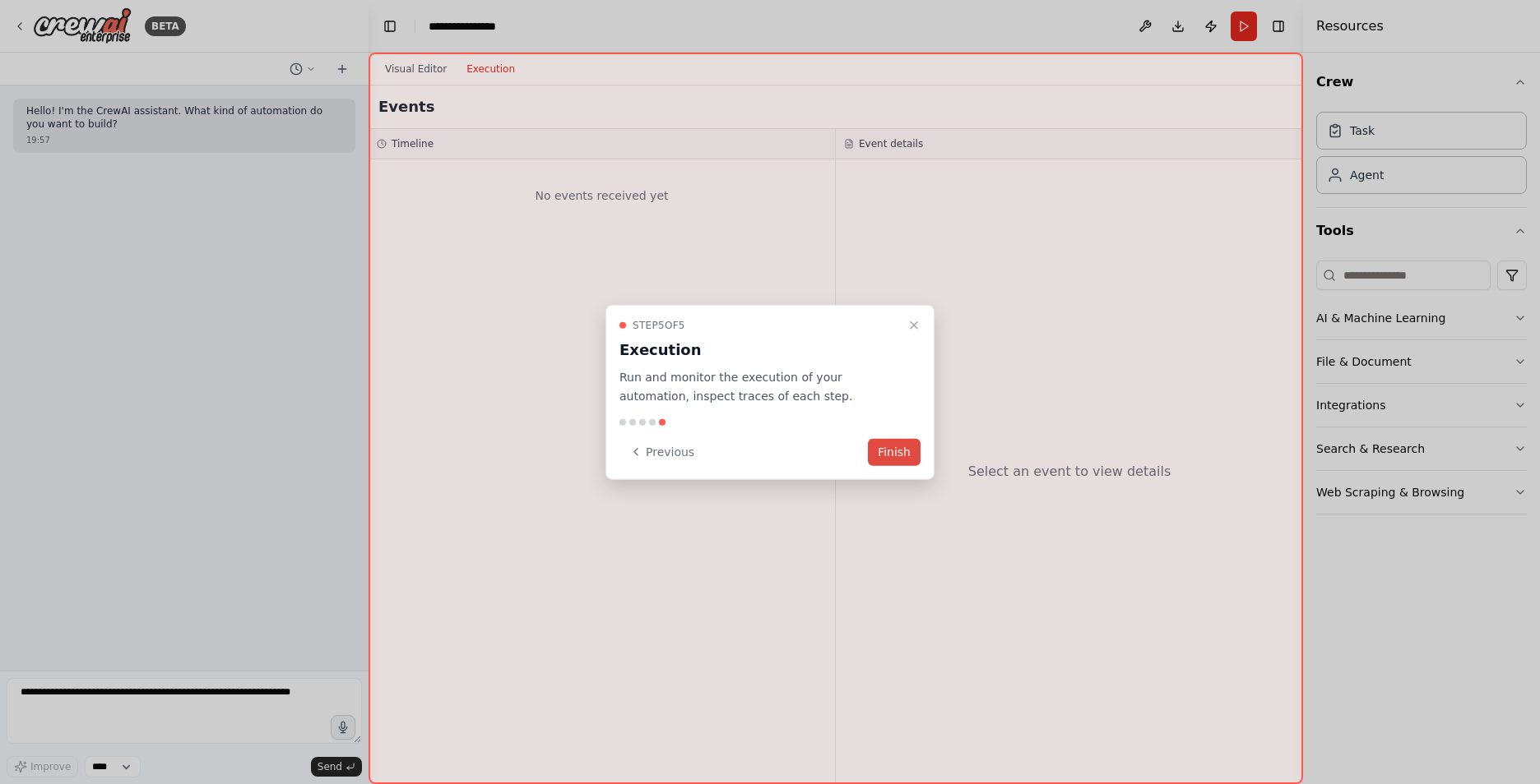
click at [894, 456] on button "Finish" at bounding box center [894, 452] width 52 height 27
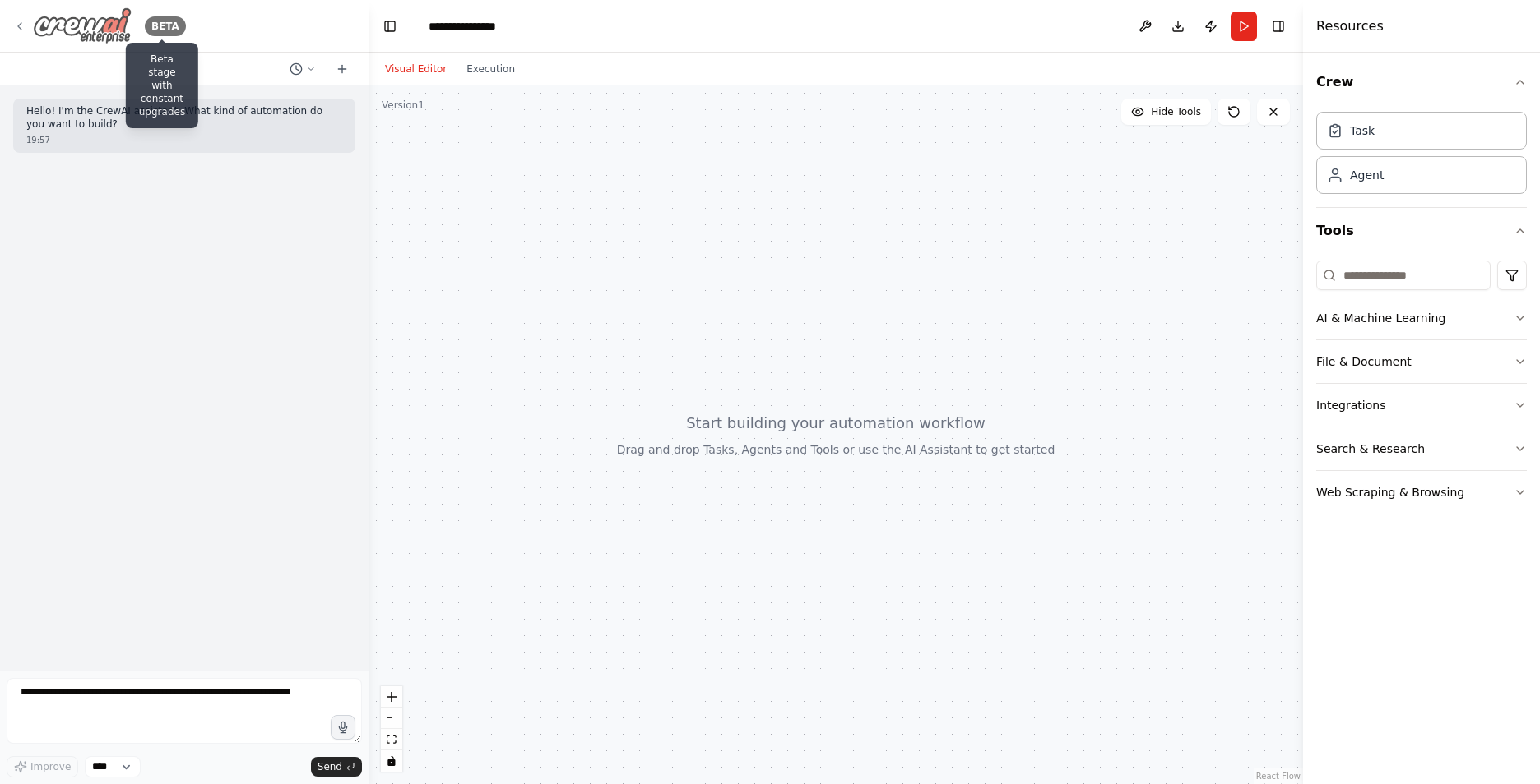
click at [163, 21] on div "BETA" at bounding box center [165, 26] width 41 height 20
